Goal: Register for event/course

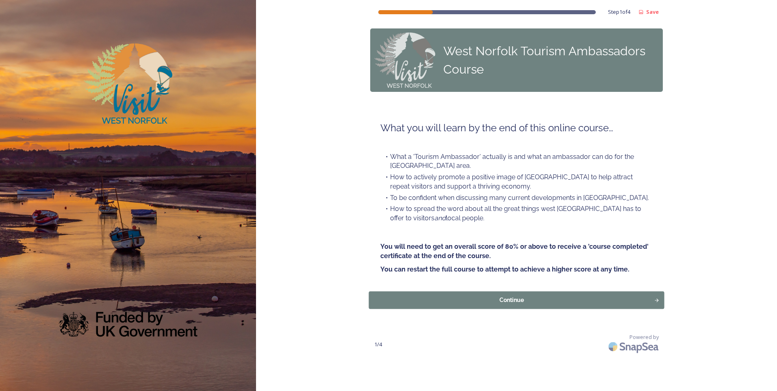
click at [517, 300] on div "Continue" at bounding box center [511, 300] width 277 height 9
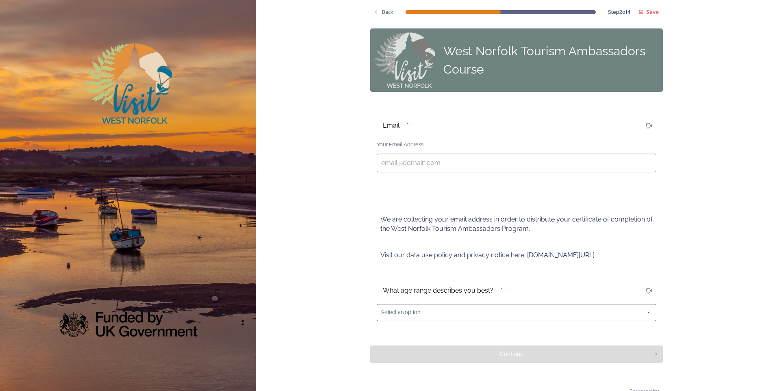
click at [447, 166] on input at bounding box center [517, 163] width 280 height 19
type input "[EMAIL_ADDRESS][DOMAIN_NAME]"
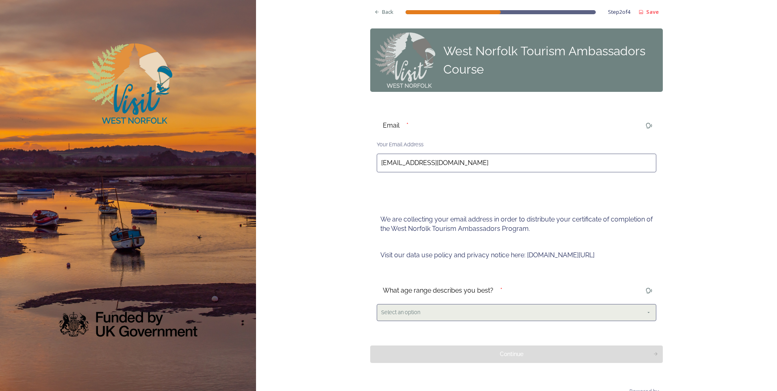
click at [405, 313] on span "Select an option" at bounding box center [400, 312] width 39 height 8
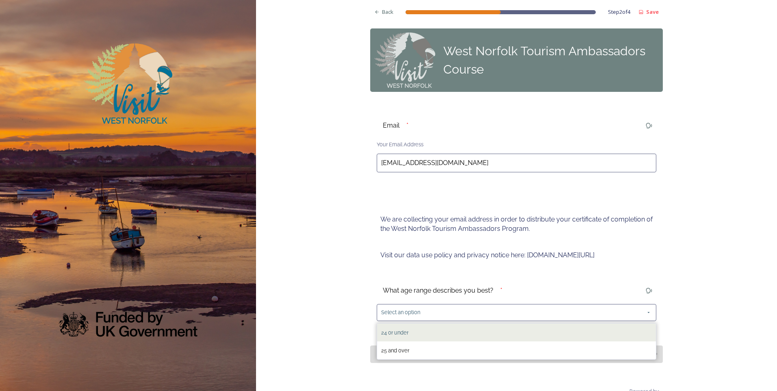
click at [398, 336] on div "24 or under" at bounding box center [394, 332] width 27 height 10
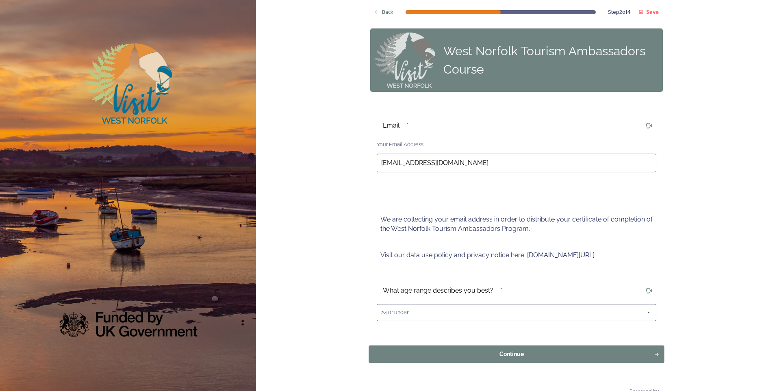
click at [488, 354] on div "Continue" at bounding box center [511, 353] width 277 height 9
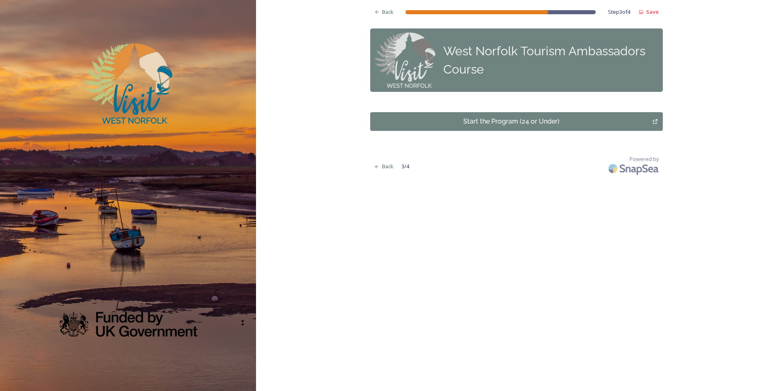
click at [478, 120] on div "Start the Program (24 or Under)" at bounding box center [511, 122] width 273 height 10
